Goal: Information Seeking & Learning: Learn about a topic

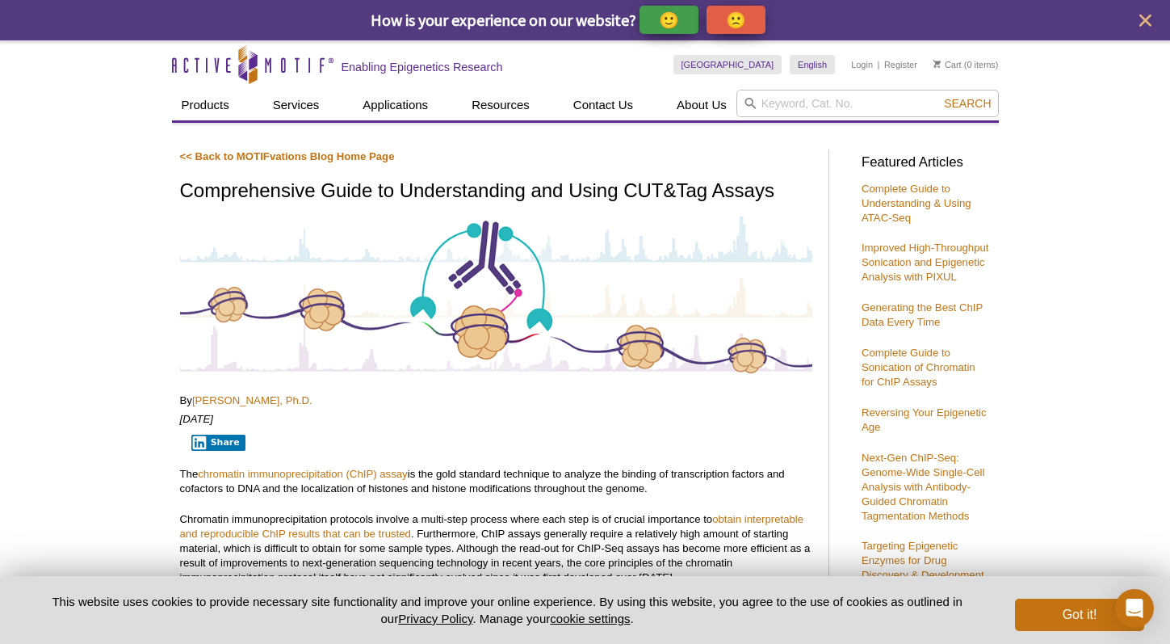
scroll to position [419, 0]
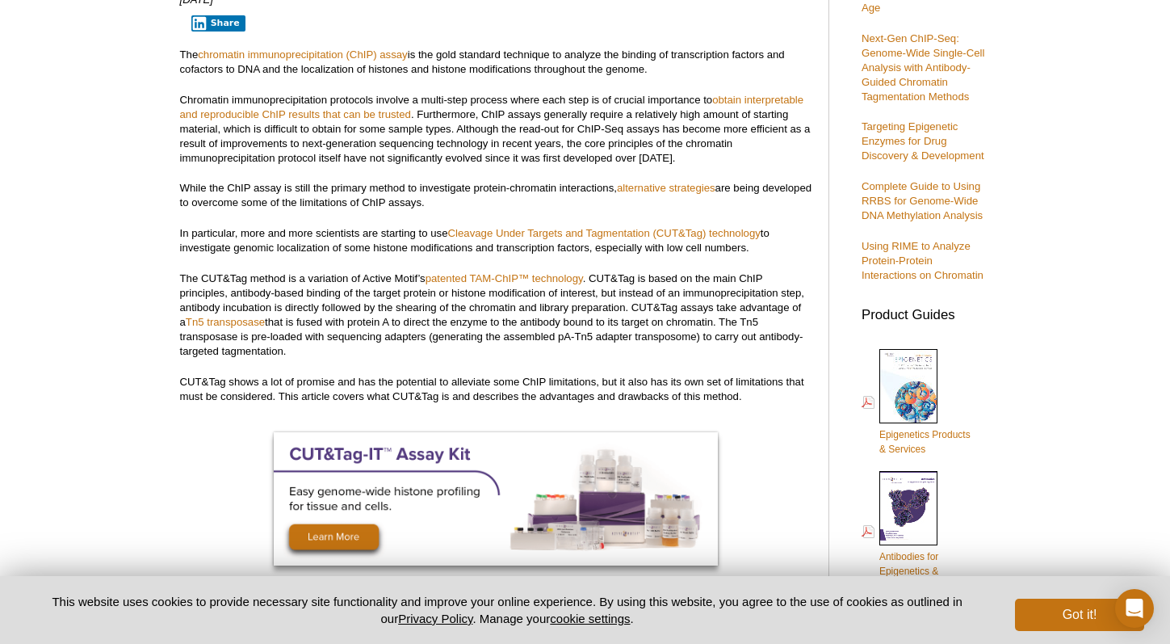
click at [418, 334] on p "The CUT&Tag method is a variation of Active Motif’s patented TAM-ChIP™ technolo…" at bounding box center [496, 314] width 632 height 87
click at [245, 325] on link "Tn5 transposase" at bounding box center [225, 322] width 79 height 12
click at [221, 316] on link "Tn5 transposase" at bounding box center [225, 322] width 79 height 12
drag, startPoint x: 172, startPoint y: 317, endPoint x: 384, endPoint y: 321, distance: 212.4
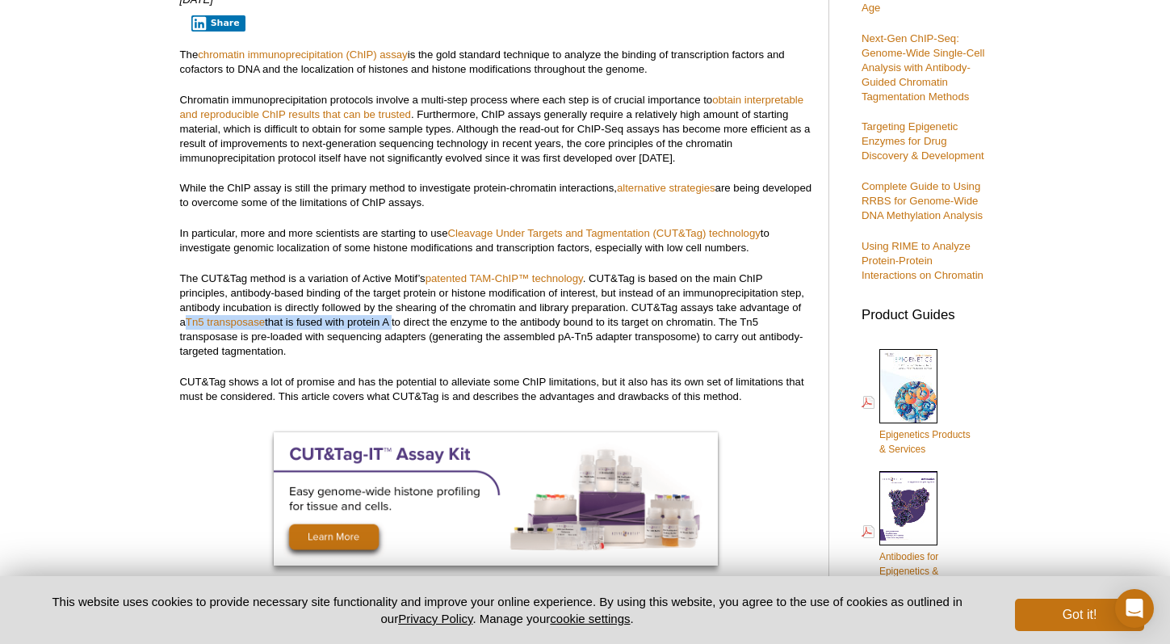
copy p "Tn5 transposase that is fused with protein A"
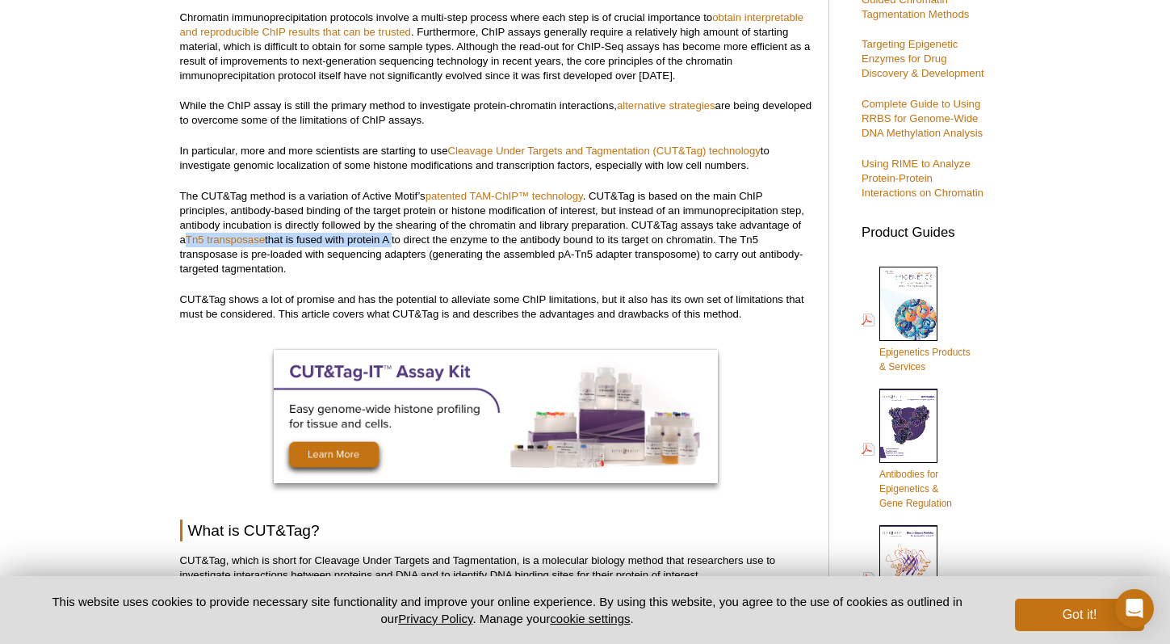
scroll to position [502, 0]
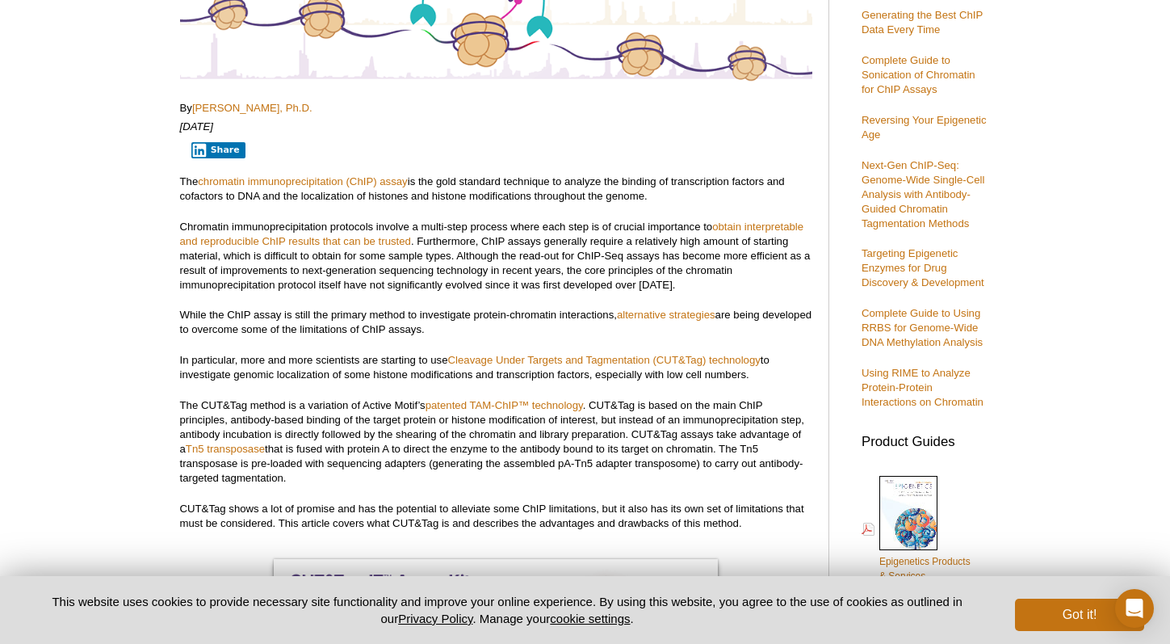
scroll to position [293, 0]
drag, startPoint x: 176, startPoint y: 446, endPoint x: 387, endPoint y: 445, distance: 210.7
copy p "Tn5 transposase that is fused with protein A"
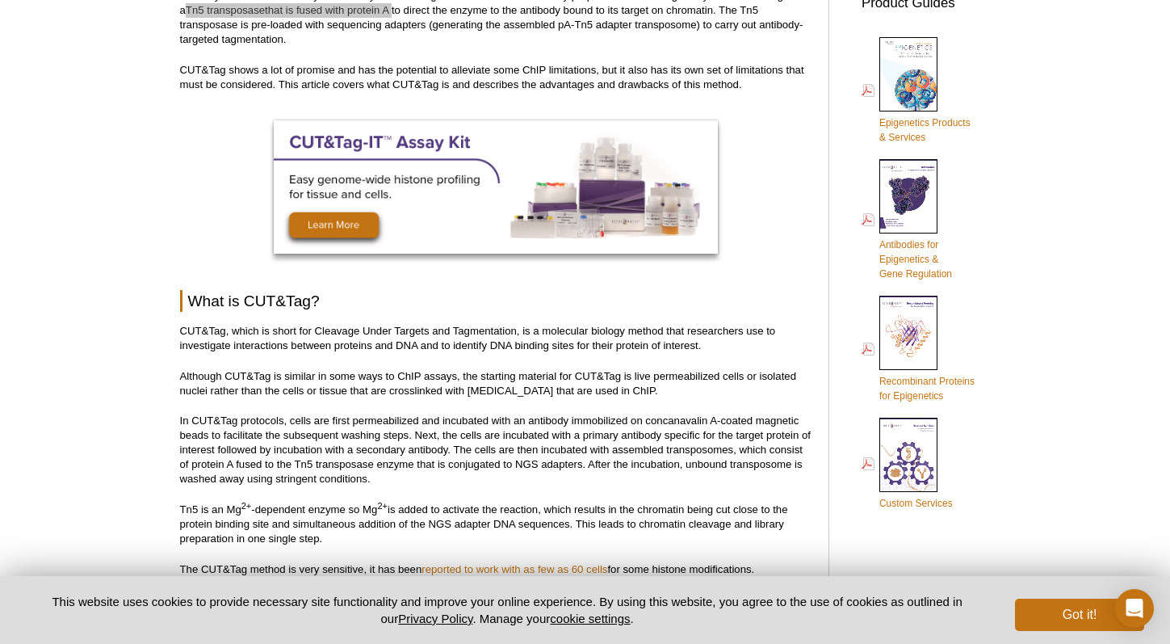
scroll to position [0, 0]
